Goal: Task Accomplishment & Management: Use online tool/utility

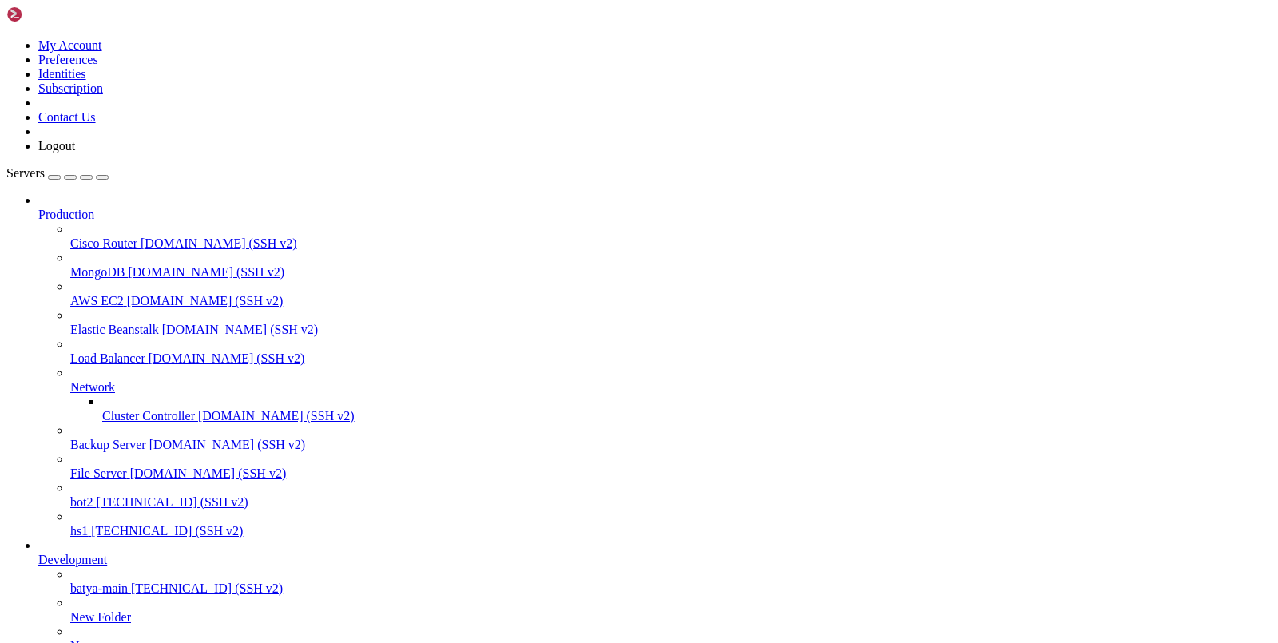
scroll to position [12, 0]
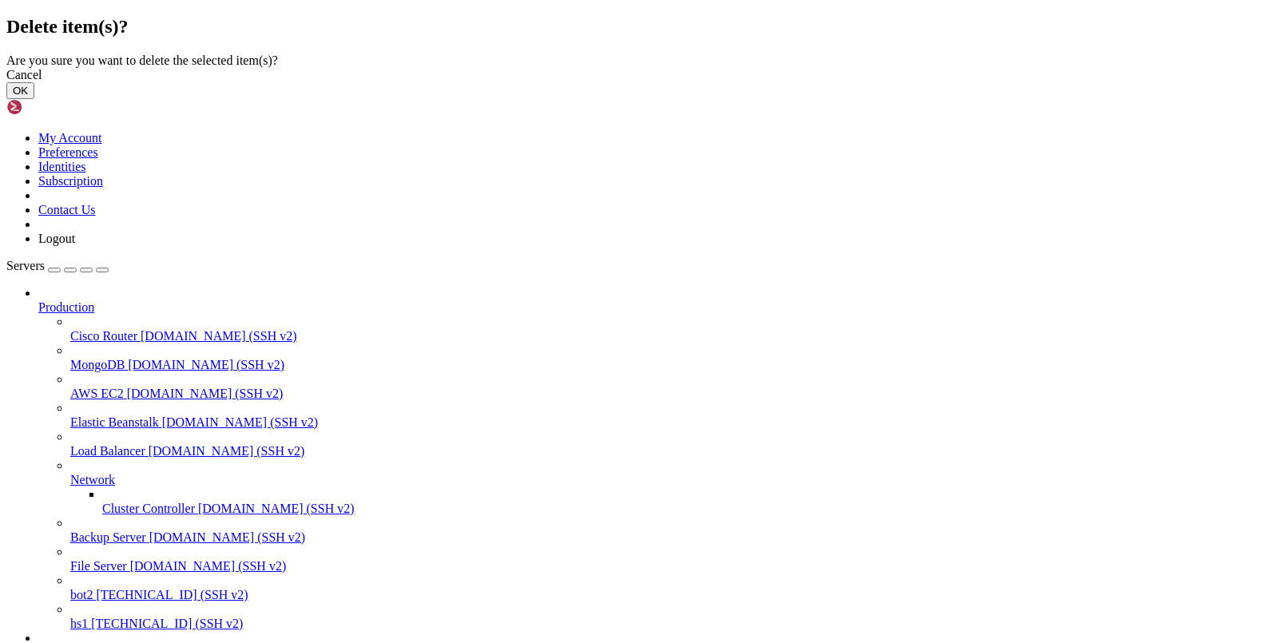
drag, startPoint x: 807, startPoint y: 378, endPoint x: 606, endPoint y: 304, distance: 213.5
click at [34, 99] on button "OK" at bounding box center [20, 90] width 28 height 17
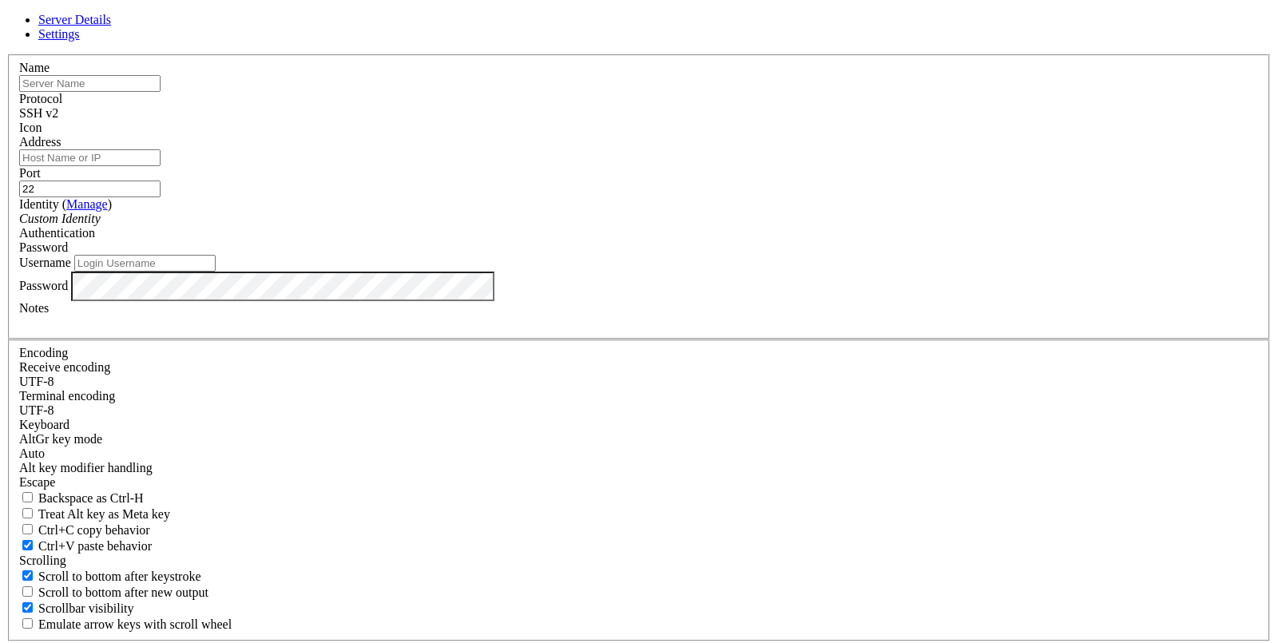
click at [161, 166] on input "Address" at bounding box center [89, 157] width 141 height 17
paste input "[TECHNICAL_ID]"
type input "[TECHNICAL_ID]"
click at [161, 92] on input "text" at bounding box center [89, 83] width 141 height 17
type input "В"
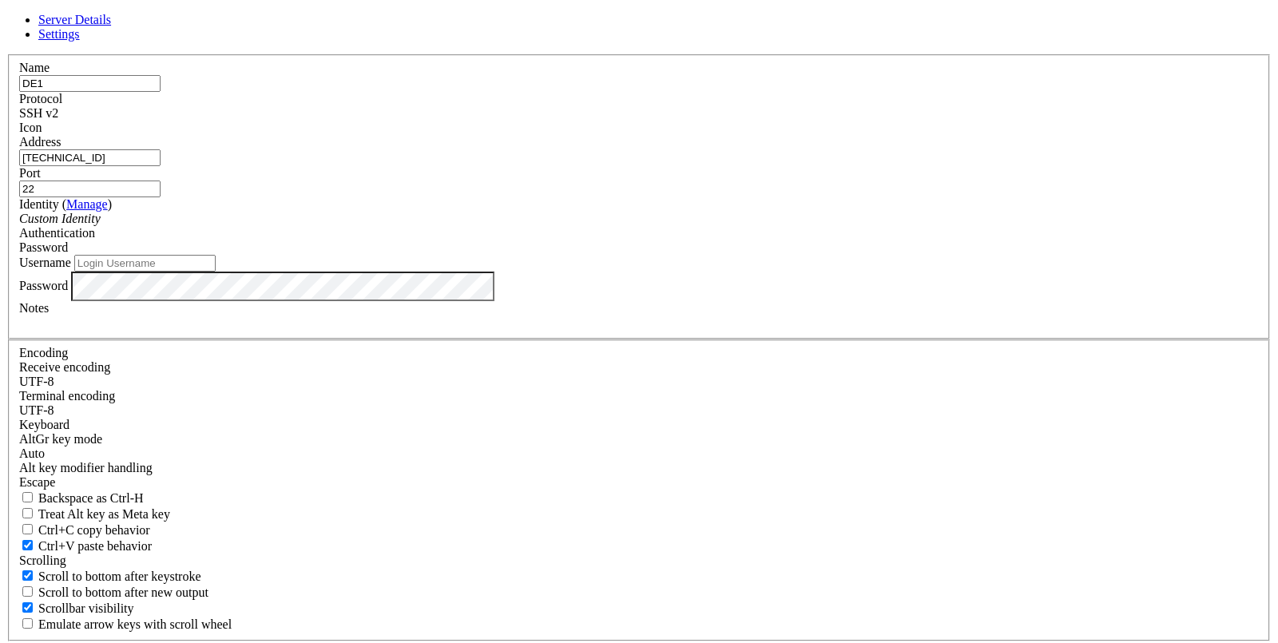
type input "DE1"
click at [216, 272] on input "Username" at bounding box center [144, 263] width 141 height 17
type input "root"
click at [454, 302] on div "Password" at bounding box center [639, 287] width 1240 height 30
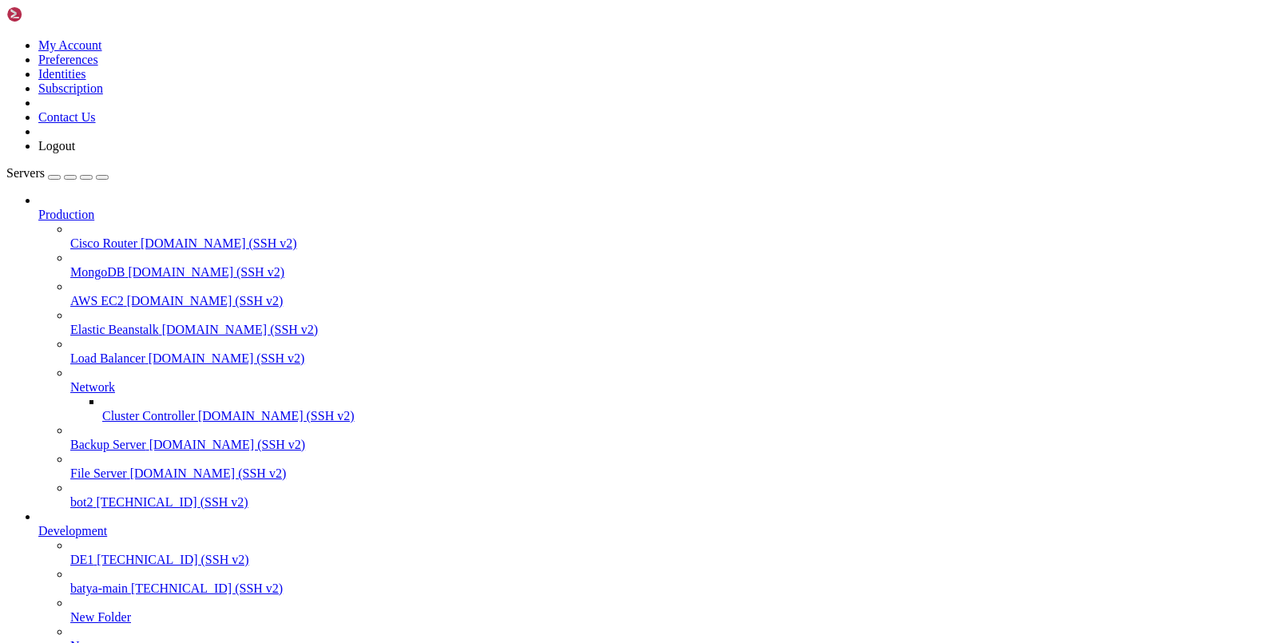
click at [79, 566] on span "DE1" at bounding box center [81, 560] width 23 height 14
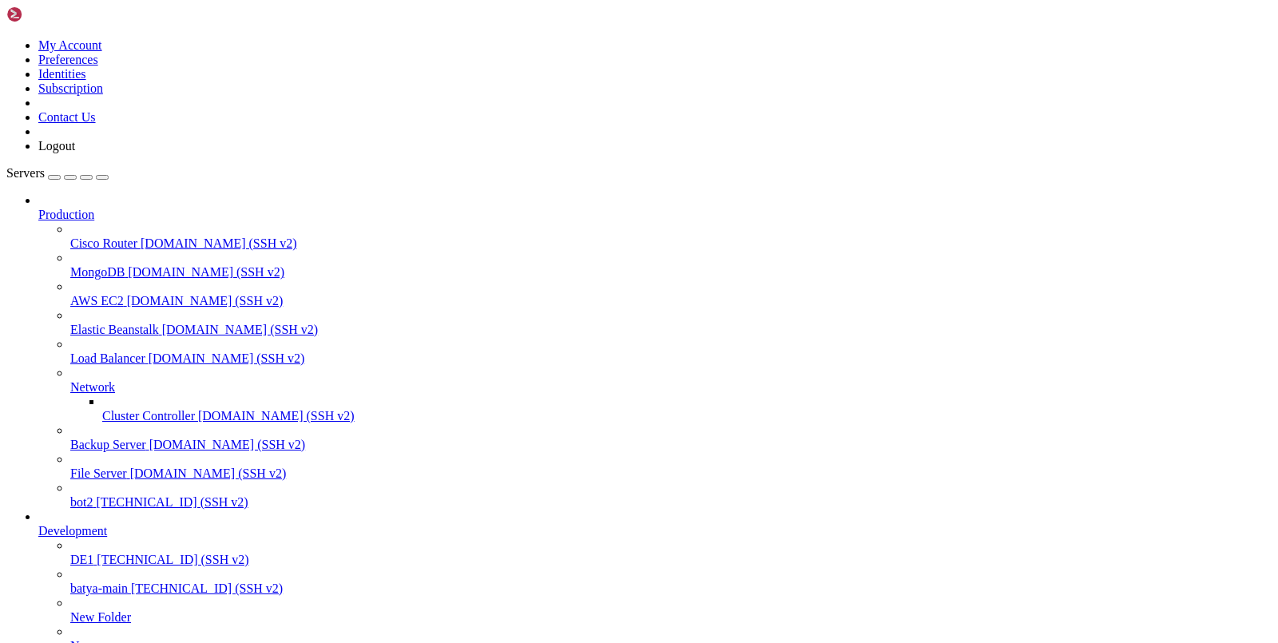
drag, startPoint x: 672, startPoint y: 1507, endPoint x: 49, endPoint y: 1129, distance: 729.0
copy div "[DATE] 12:39:45-- [URL][DOMAIN_NAME] Resolving [DOMAIN_NAME] ([DOMAIN_NAME])...…"
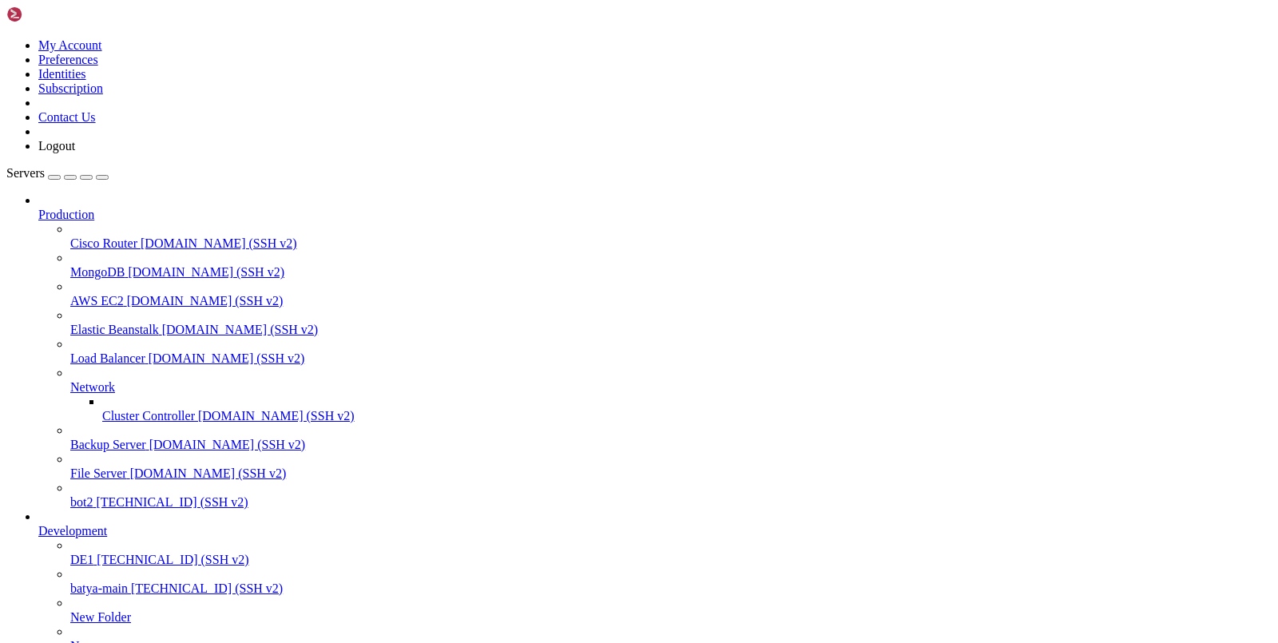
scroll to position [18518, 0]
click at [82, 566] on span "DE1" at bounding box center [81, 560] width 23 height 14
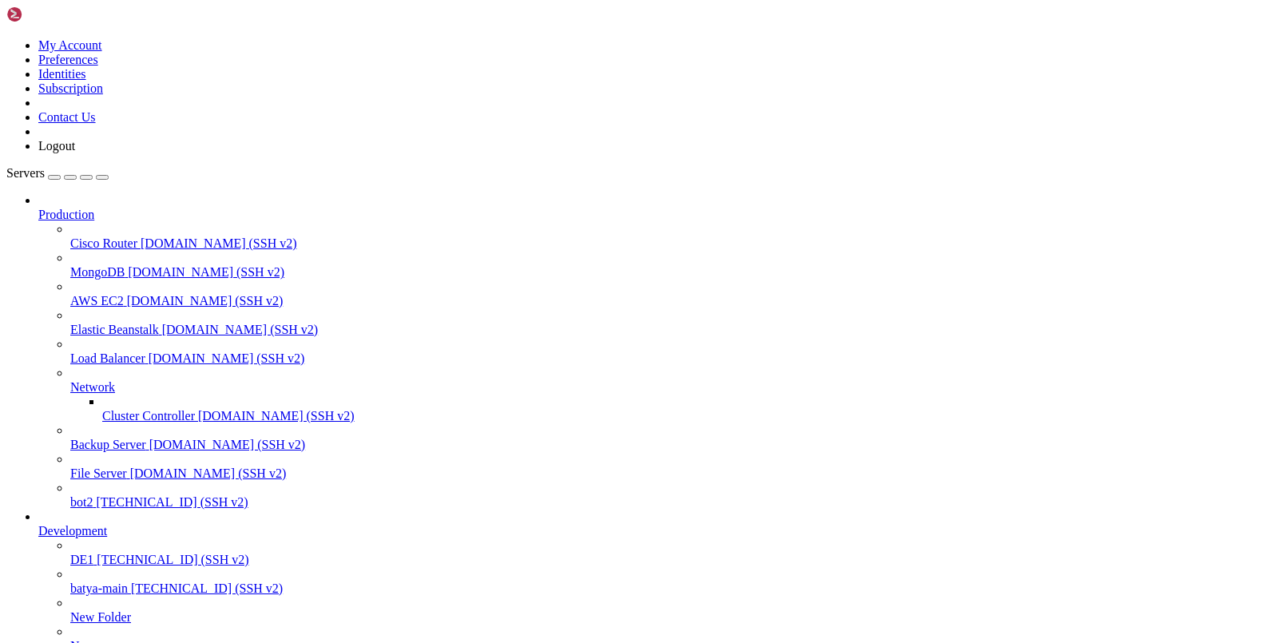
click at [82, 566] on span "DE1" at bounding box center [81, 560] width 23 height 14
drag, startPoint x: 418, startPoint y: 1173, endPoint x: 95, endPoint y: 1175, distance: 322.7
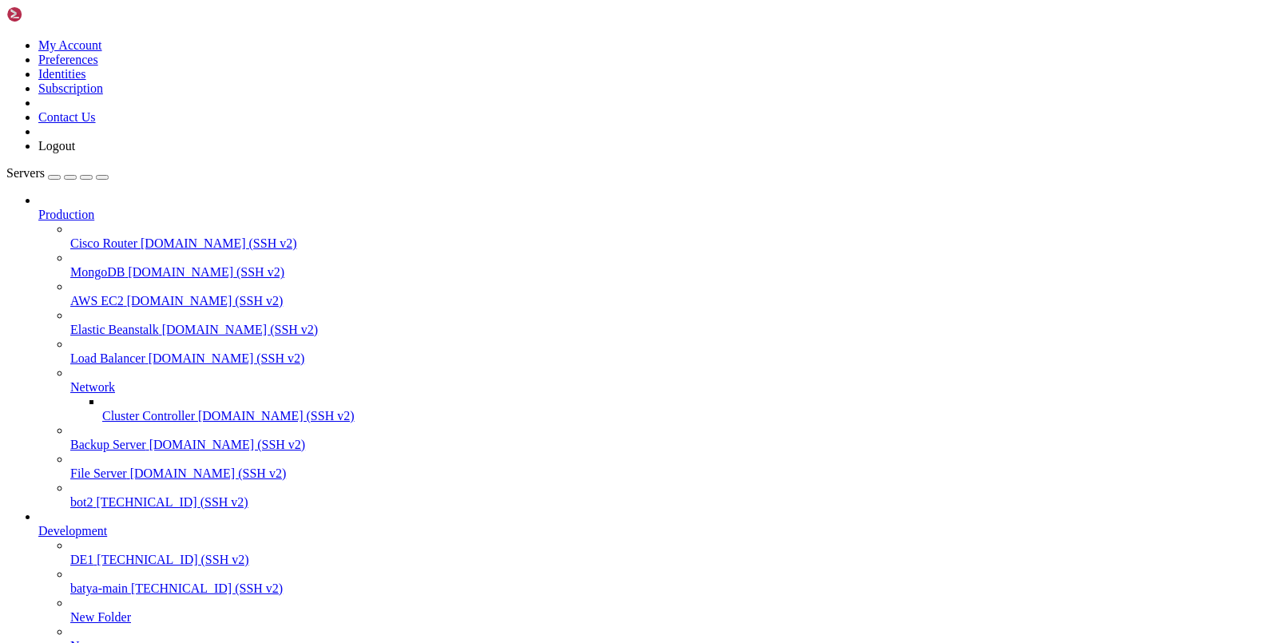
copy span "[URL][TECHNICAL_ID]"
copy span "WwnBJcjf9x"
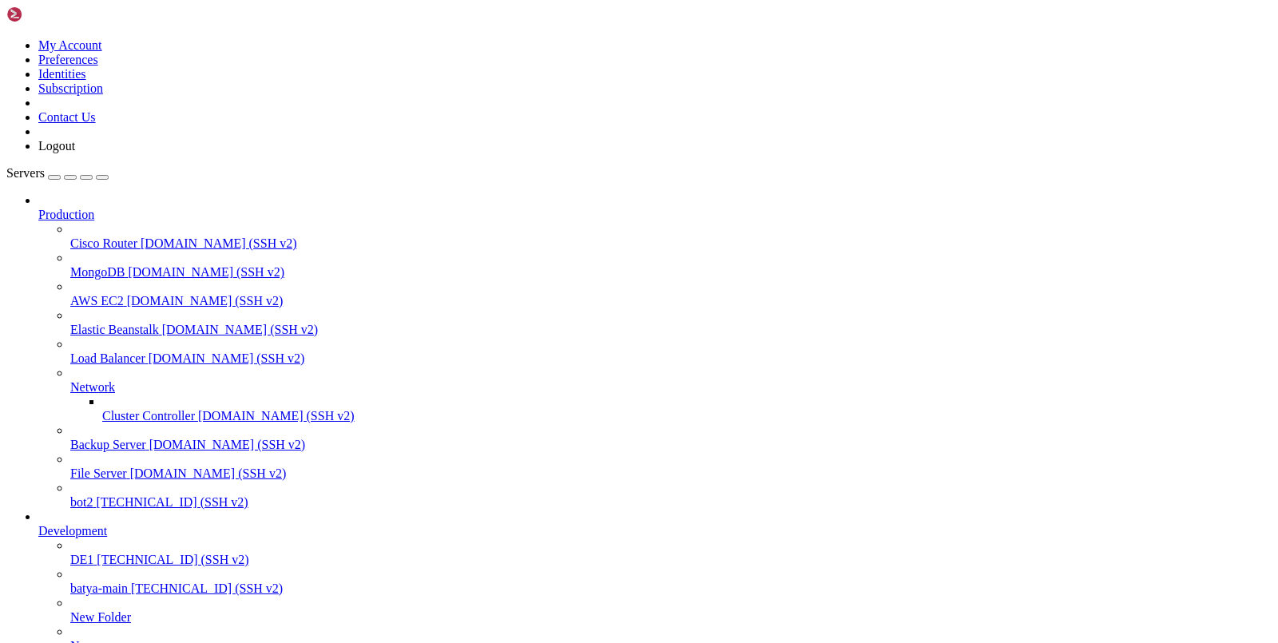
copy span "1mt9Q7Hfm9"
